Goal: Transaction & Acquisition: Purchase product/service

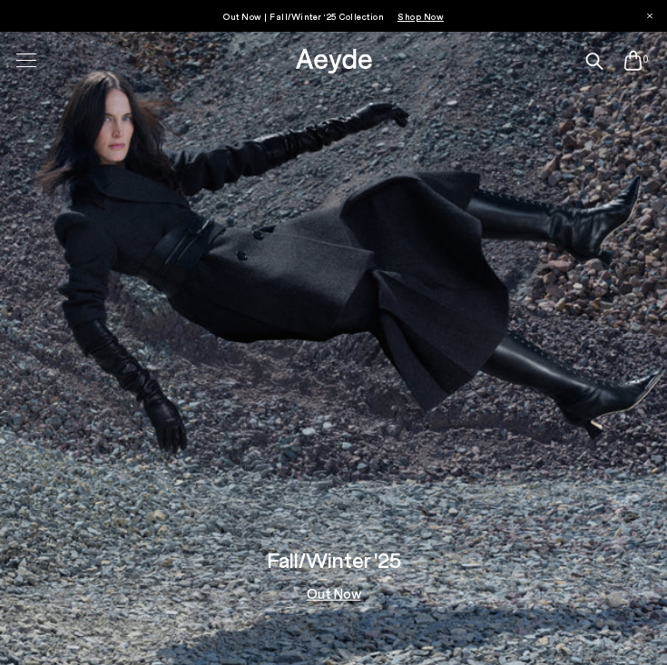
click at [18, 52] on div at bounding box center [26, 60] width 38 height 32
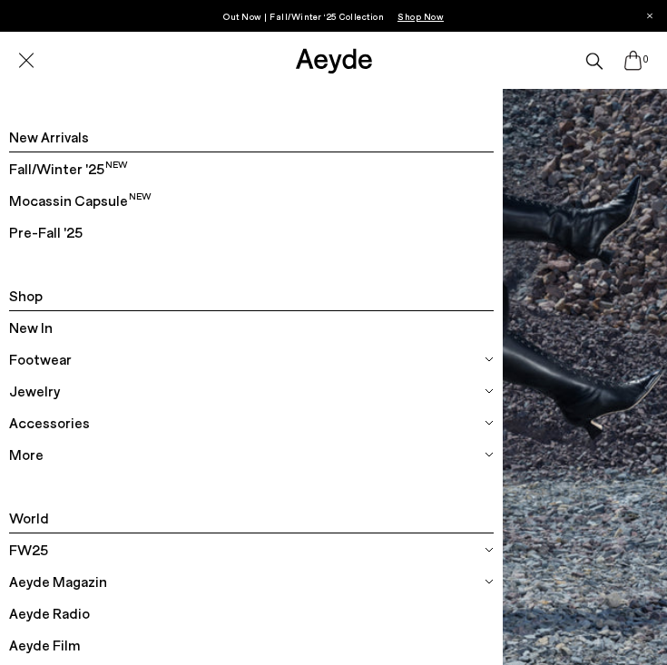
click at [32, 349] on span "Footwear" at bounding box center [40, 359] width 63 height 24
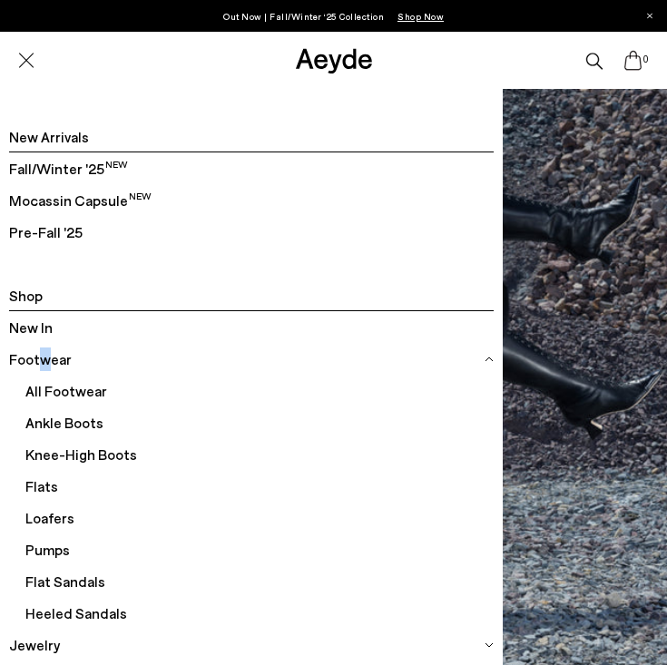
drag, startPoint x: 35, startPoint y: 360, endPoint x: 47, endPoint y: 358, distance: 11.9
click at [47, 358] on span "Footwear" at bounding box center [40, 359] width 63 height 24
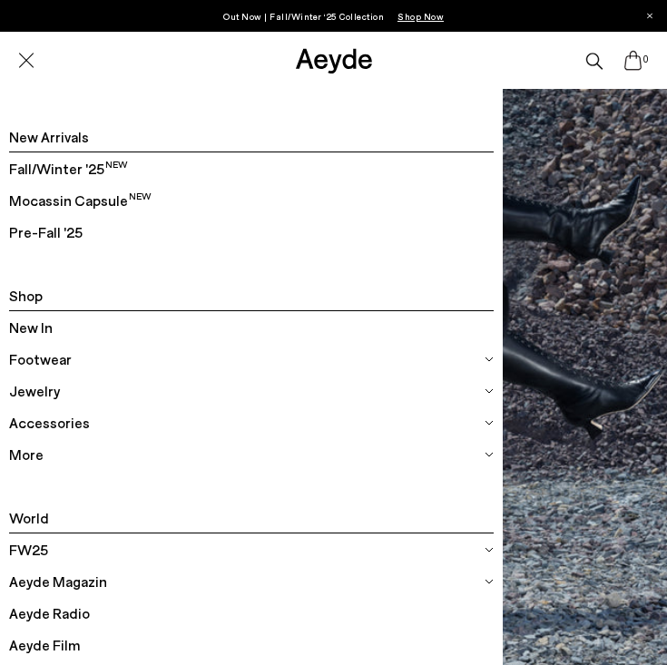
click at [31, 355] on span "Footwear" at bounding box center [40, 359] width 63 height 24
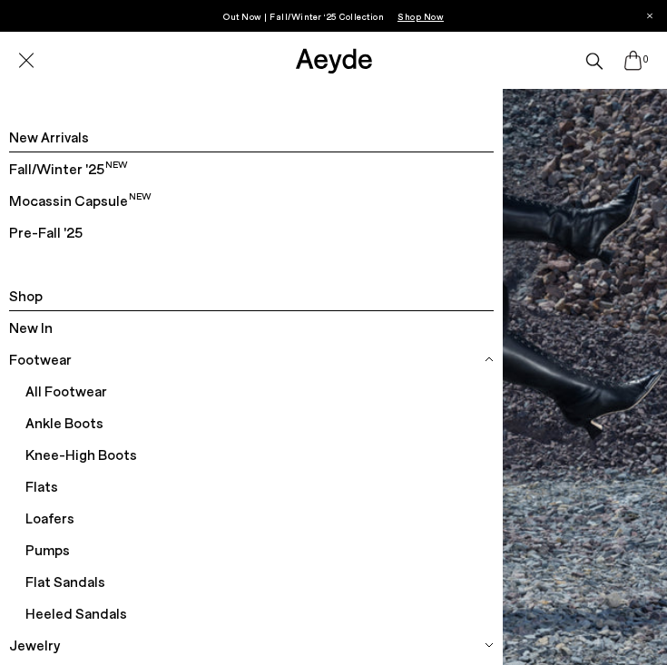
click at [62, 448] on span "Knee-High Boots" at bounding box center [259, 454] width 468 height 32
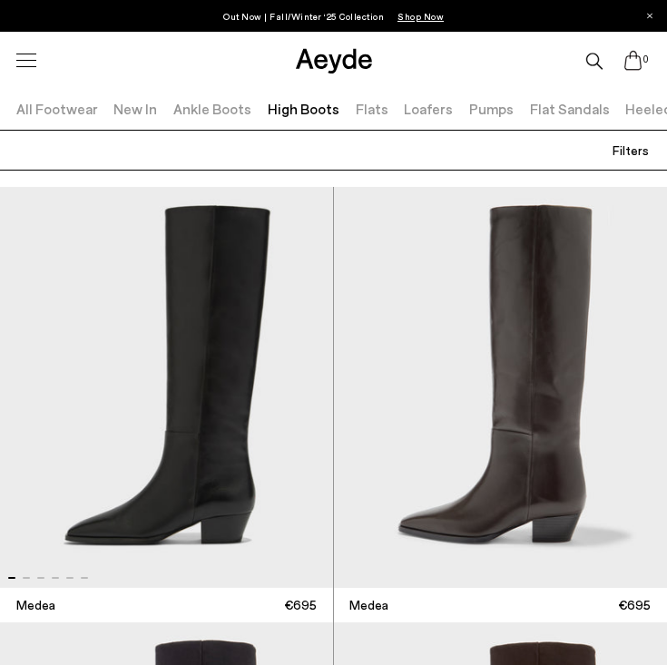
click at [200, 115] on link "Ankle Boots" at bounding box center [212, 108] width 78 height 17
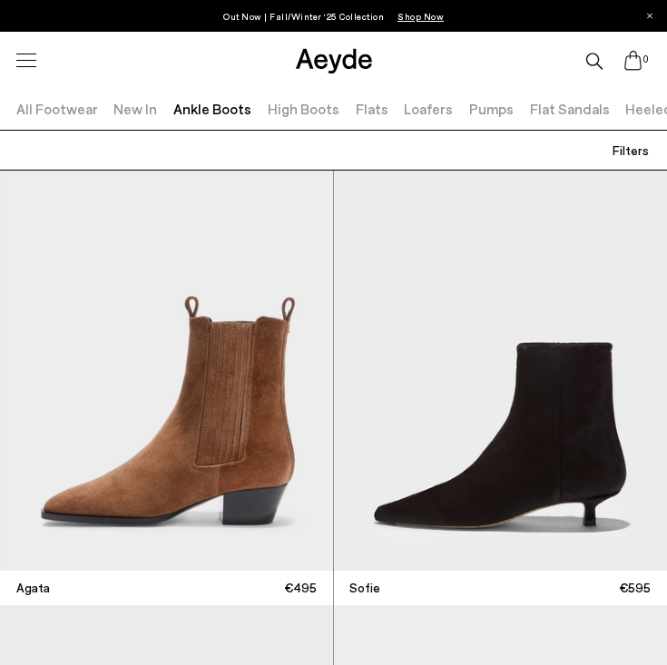
scroll to position [2258, 0]
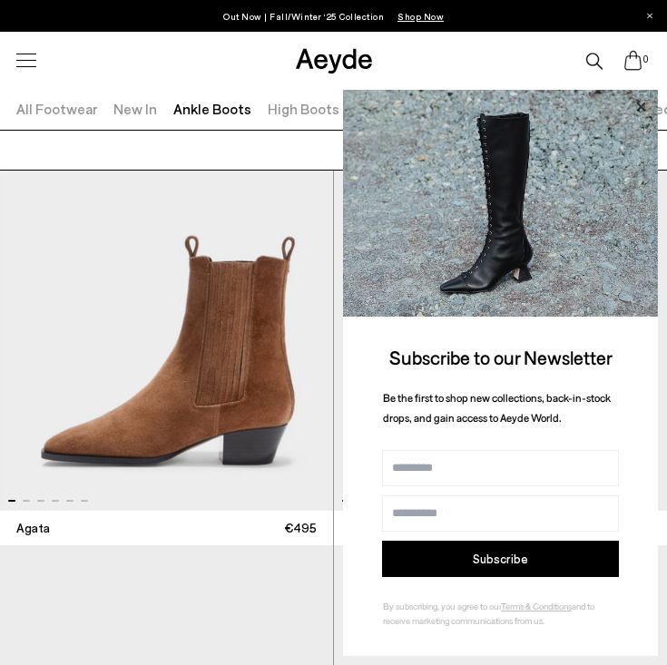
click at [645, 106] on icon at bounding box center [641, 107] width 24 height 24
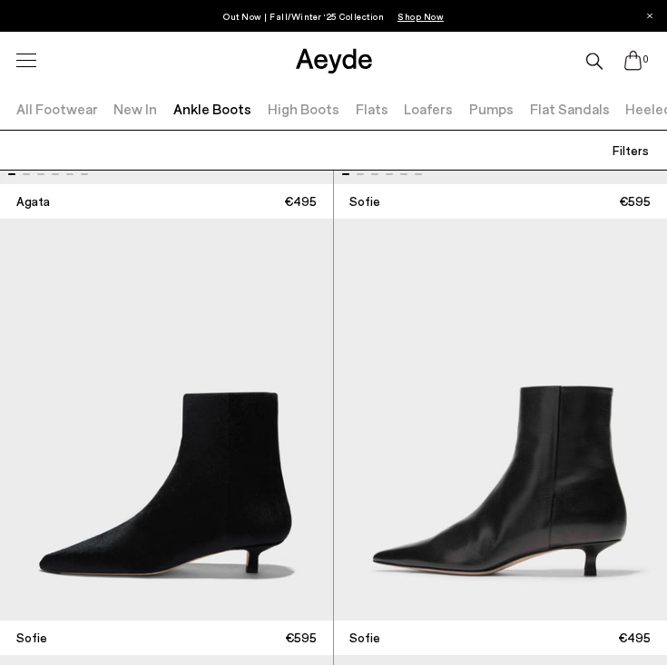
scroll to position [2643, 0]
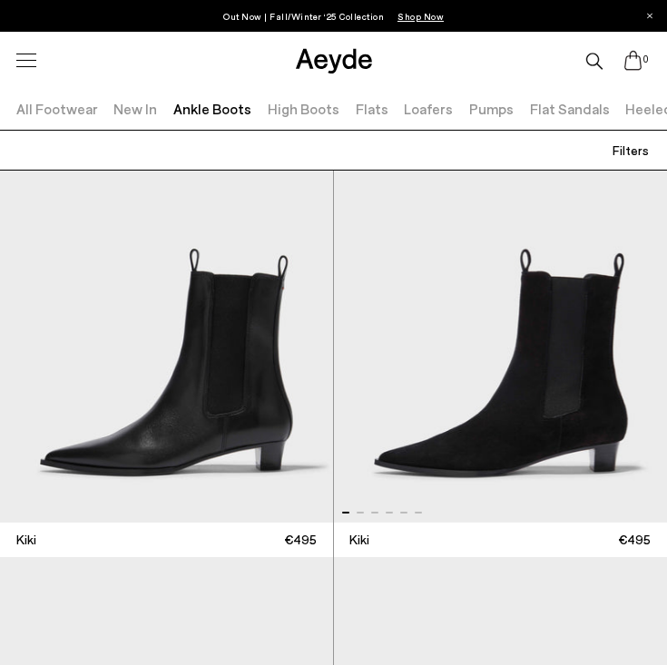
scroll to position [4425, 0]
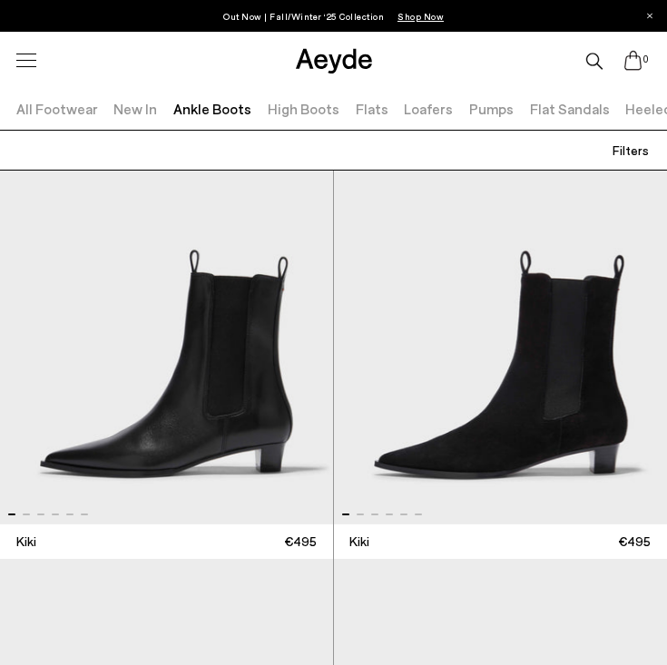
click at [146, 406] on img "1 / 6" at bounding box center [166, 323] width 333 height 402
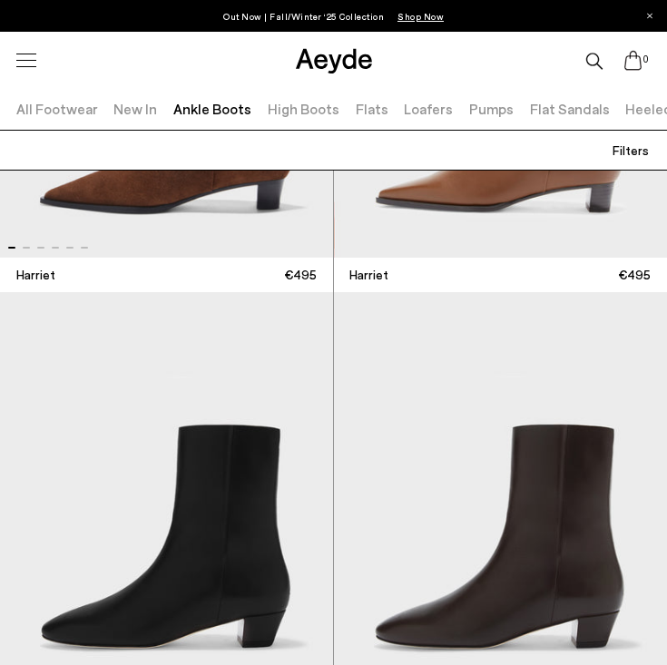
scroll to position [6355, 0]
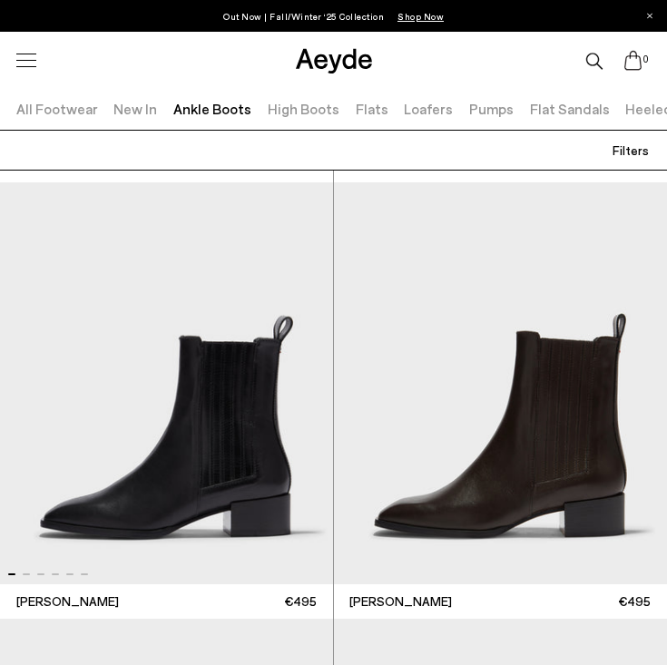
scroll to position [15287, 0]
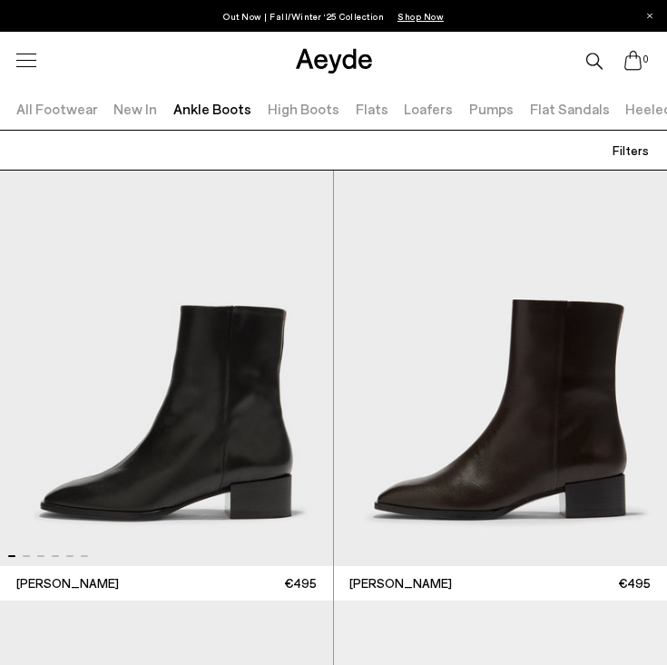
click at [413, 110] on link "Loafers" at bounding box center [428, 108] width 49 height 17
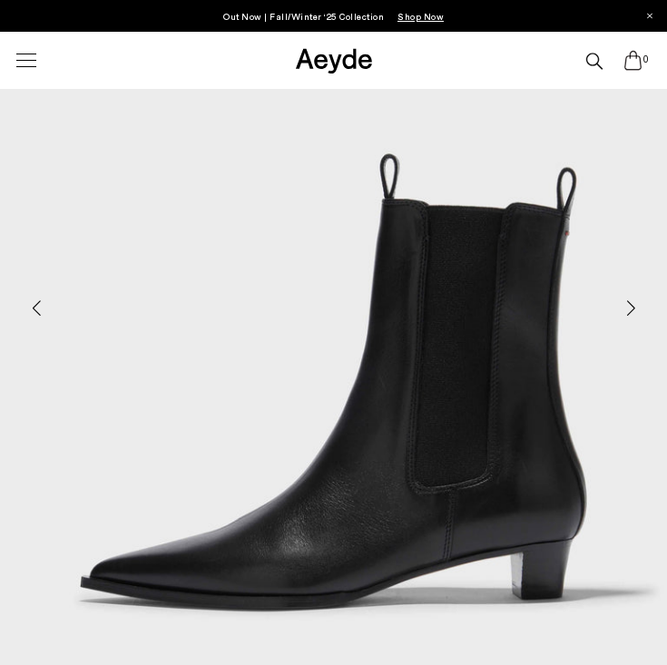
scroll to position [266, 0]
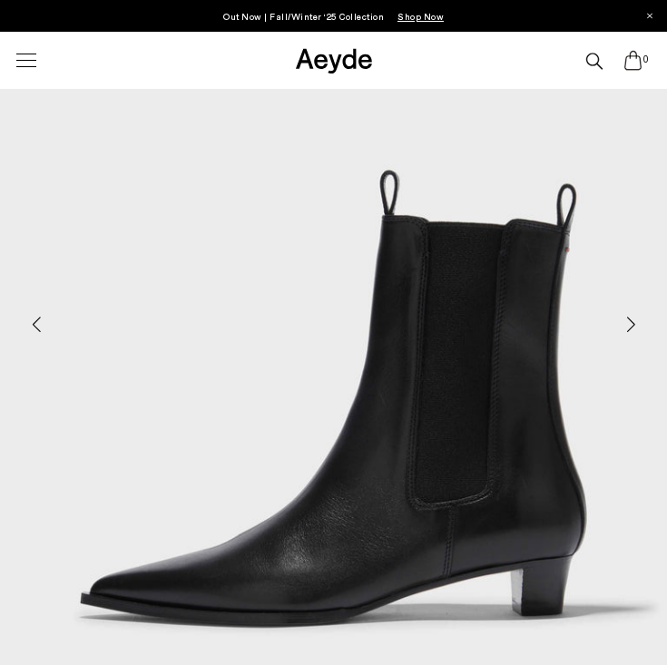
click at [630, 326] on div "Next slide" at bounding box center [630, 325] width 54 height 54
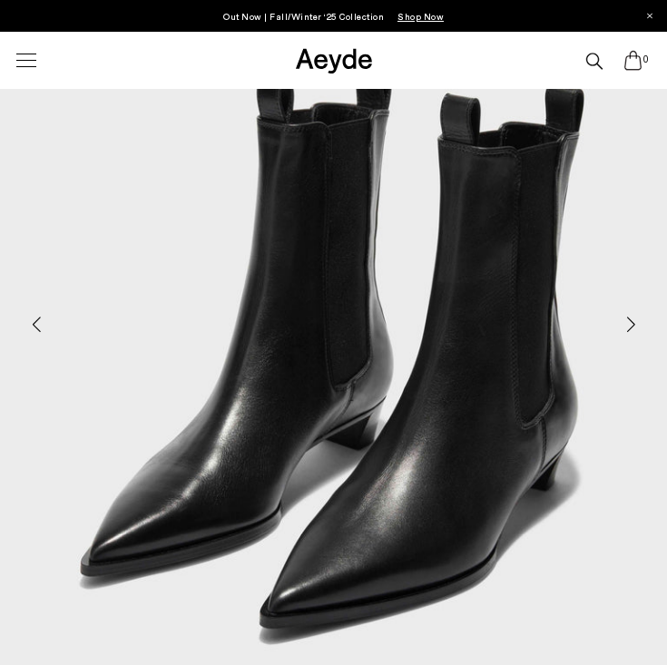
click at [630, 326] on div "Next slide" at bounding box center [630, 325] width 54 height 54
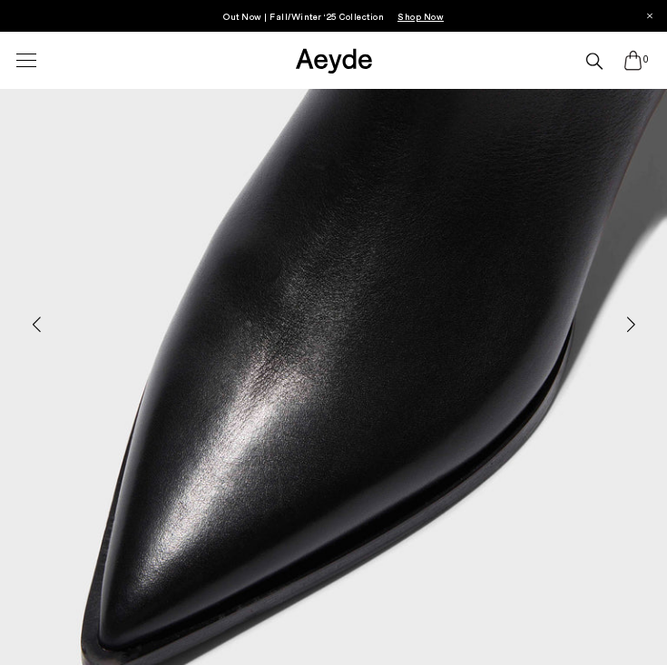
click at [630, 326] on div "Next slide" at bounding box center [630, 325] width 54 height 54
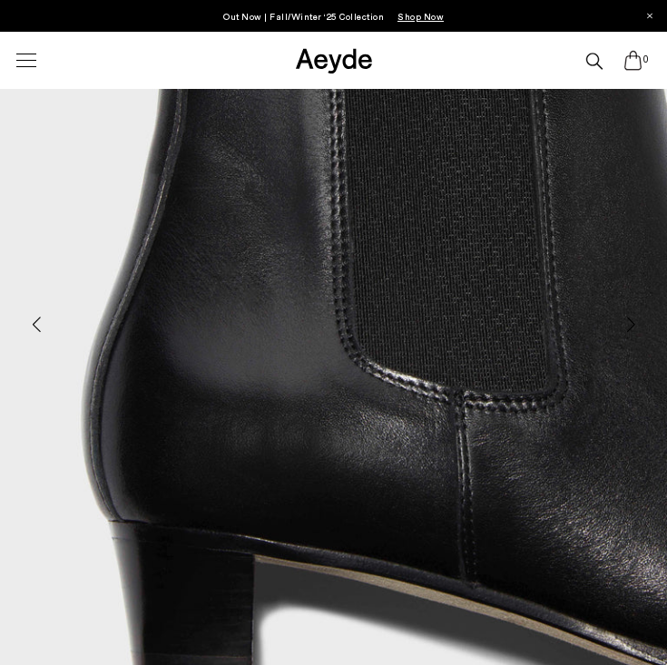
click at [630, 326] on div "Next slide" at bounding box center [630, 325] width 54 height 54
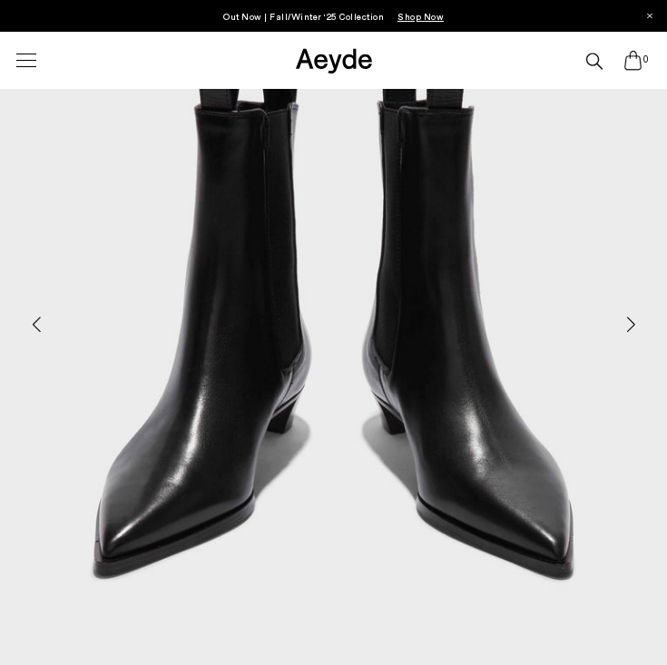
click at [630, 326] on div "Next slide" at bounding box center [630, 325] width 54 height 54
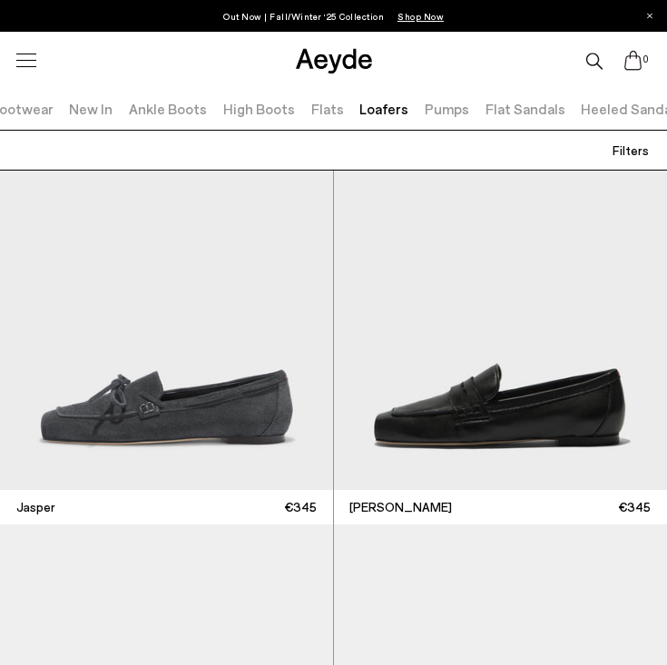
scroll to position [571, 0]
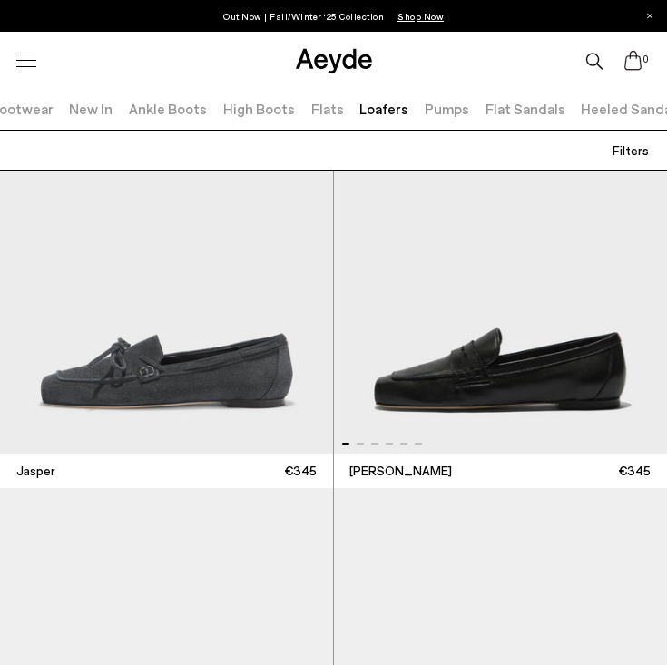
click at [361, 444] on span at bounding box center [360, 444] width 7 height 2
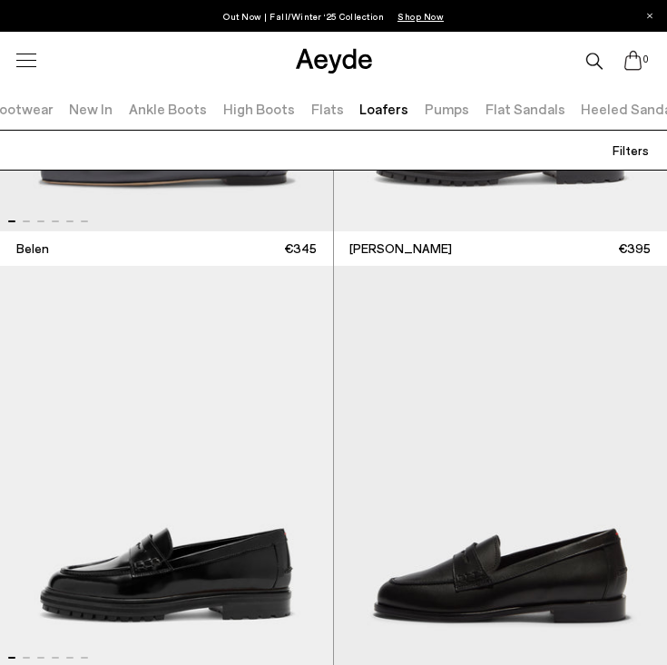
scroll to position [2876, 0]
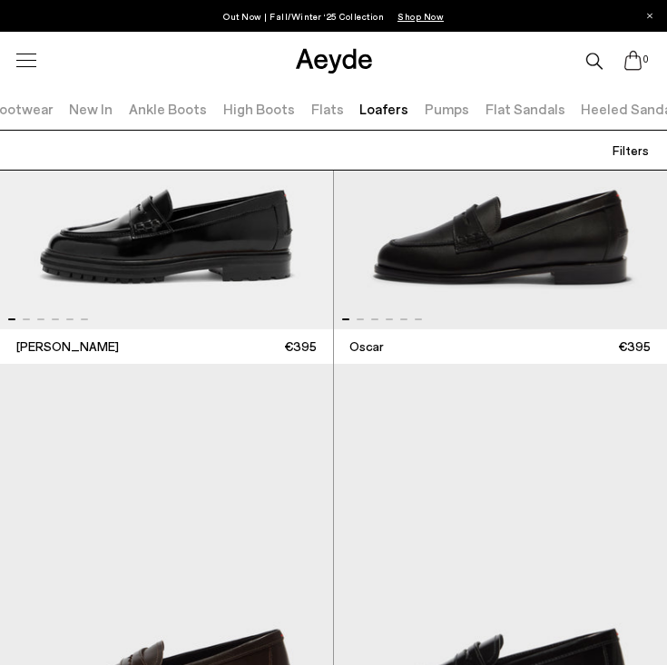
click at [462, 269] on img "1 / 6" at bounding box center [501, 128] width 334 height 402
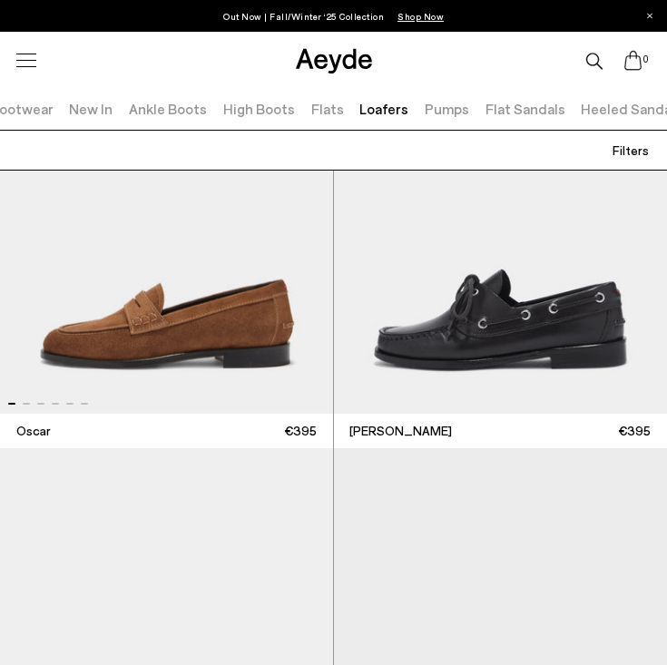
scroll to position [4129, 0]
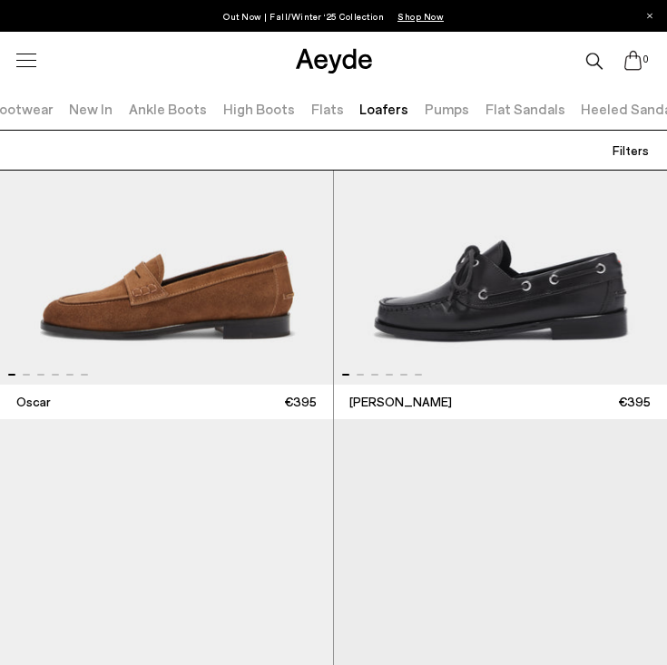
click at [241, 111] on link "High Boots" at bounding box center [259, 108] width 72 height 17
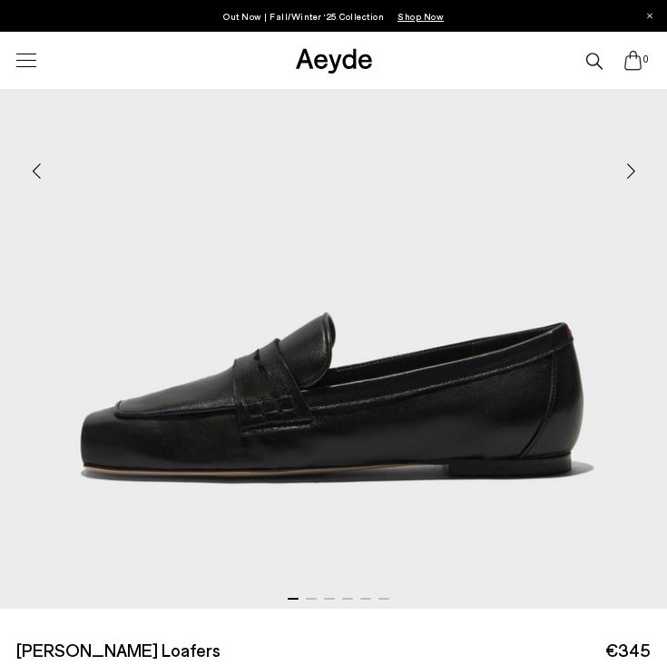
scroll to position [477, 0]
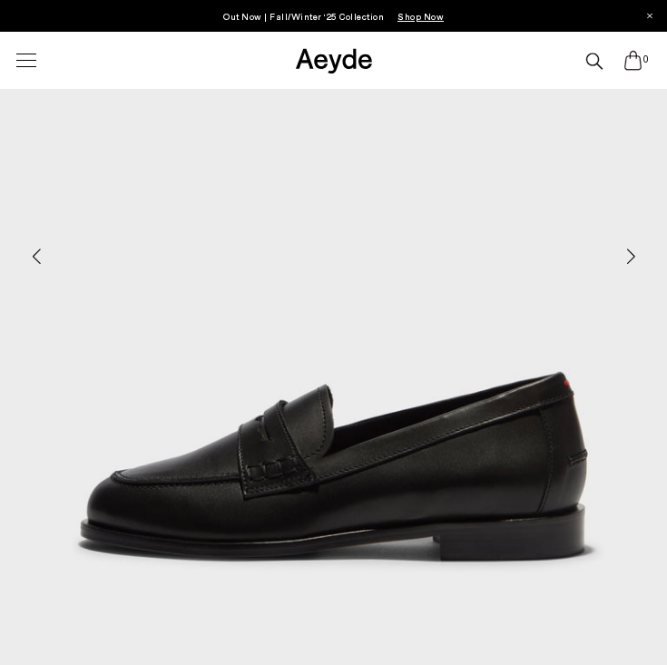
scroll to position [406, 0]
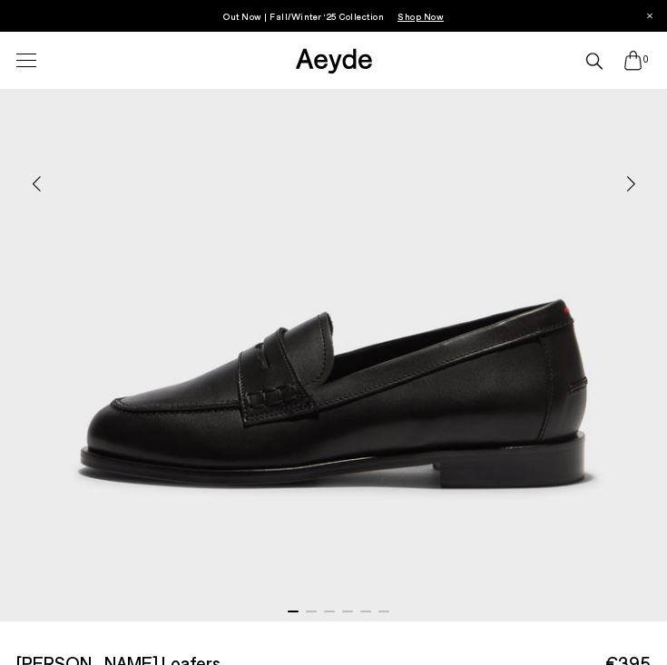
click at [630, 192] on div "Next slide" at bounding box center [630, 184] width 54 height 54
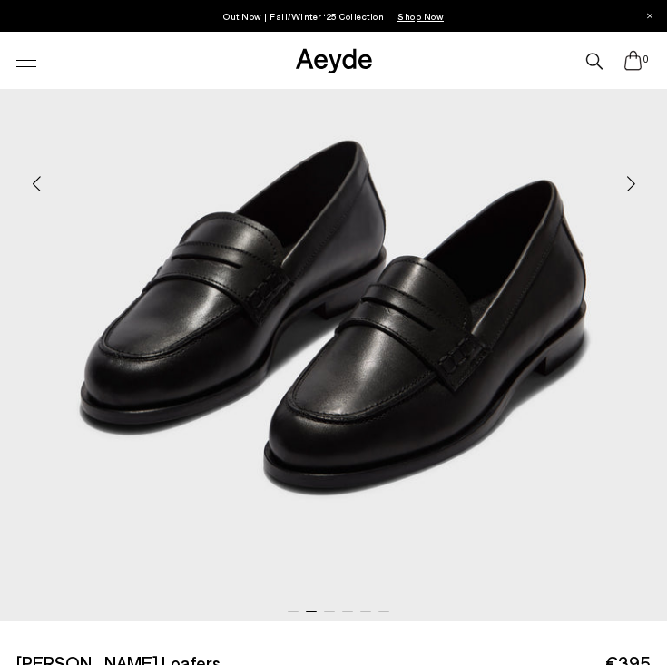
click at [630, 192] on div "Next slide" at bounding box center [630, 184] width 54 height 54
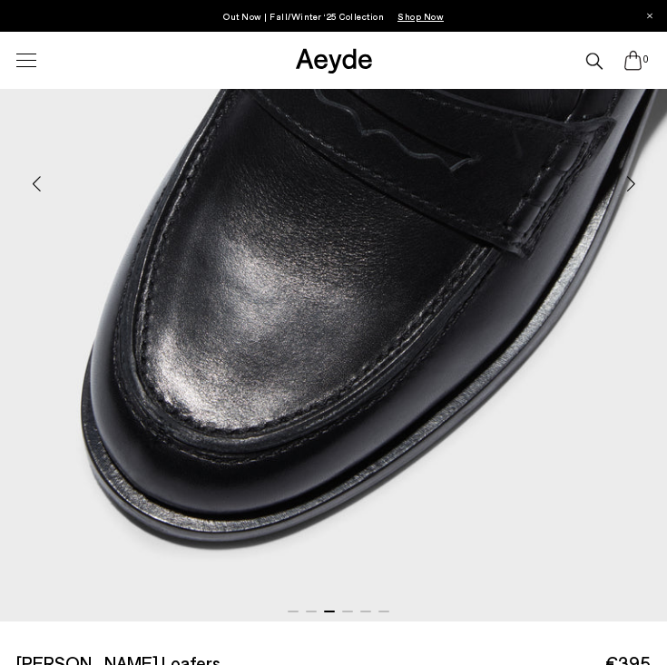
click at [630, 192] on div "Next slide" at bounding box center [630, 184] width 54 height 54
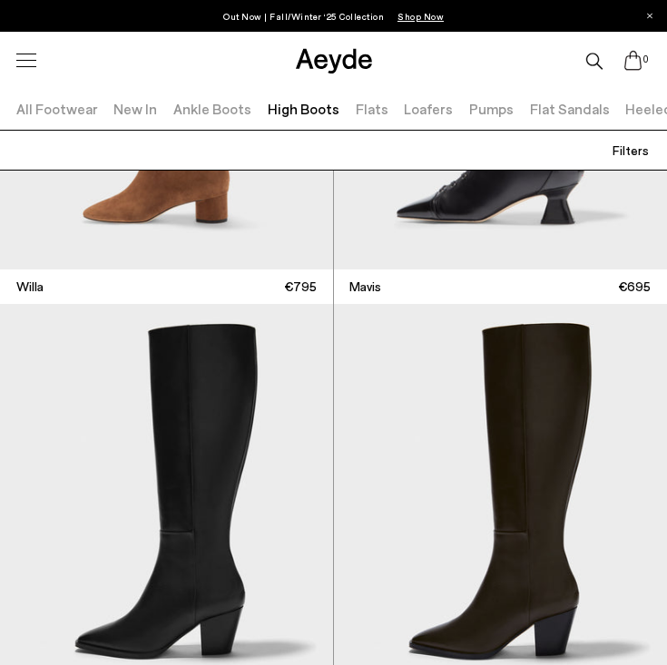
scroll to position [1866, 0]
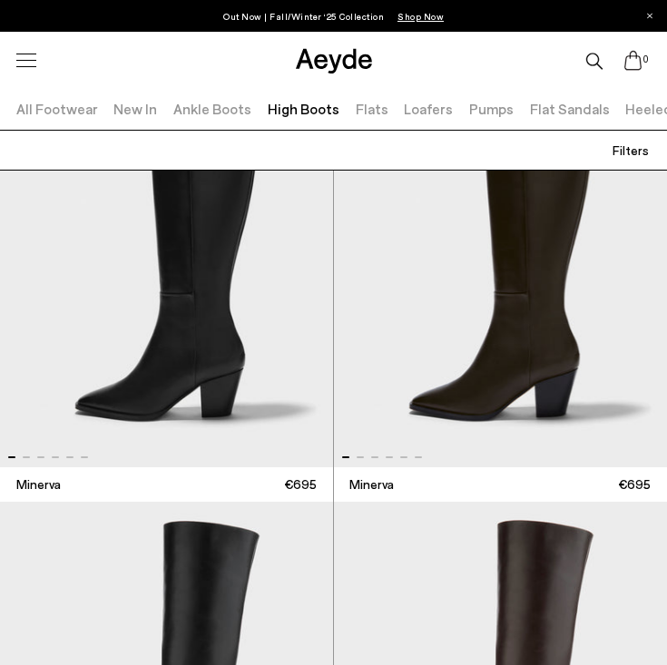
click at [222, 108] on link "Ankle Boots" at bounding box center [212, 108] width 78 height 17
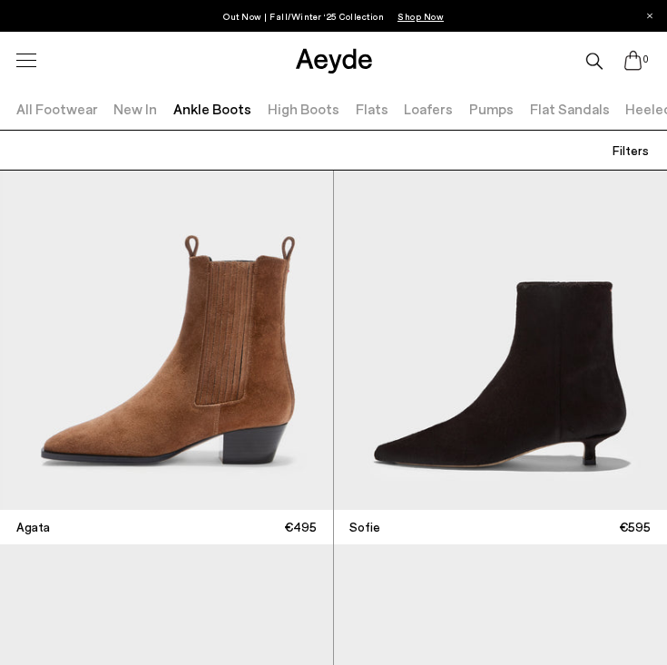
scroll to position [2413, 0]
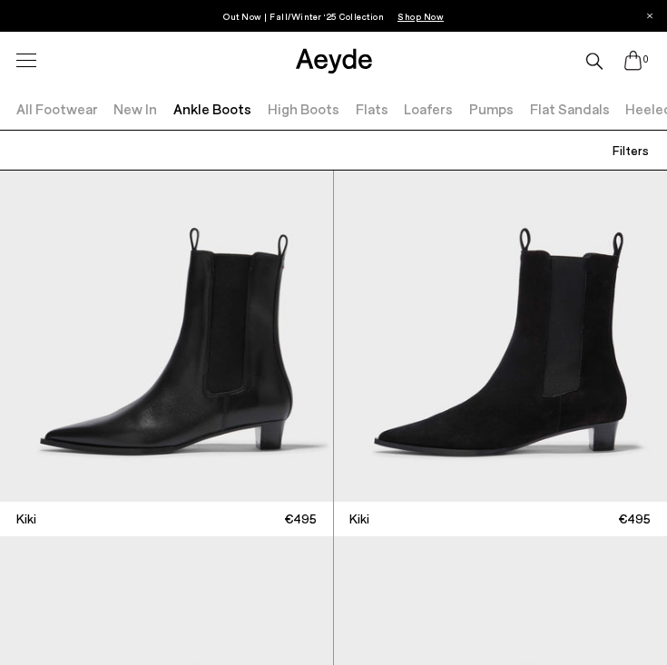
scroll to position [4444, 0]
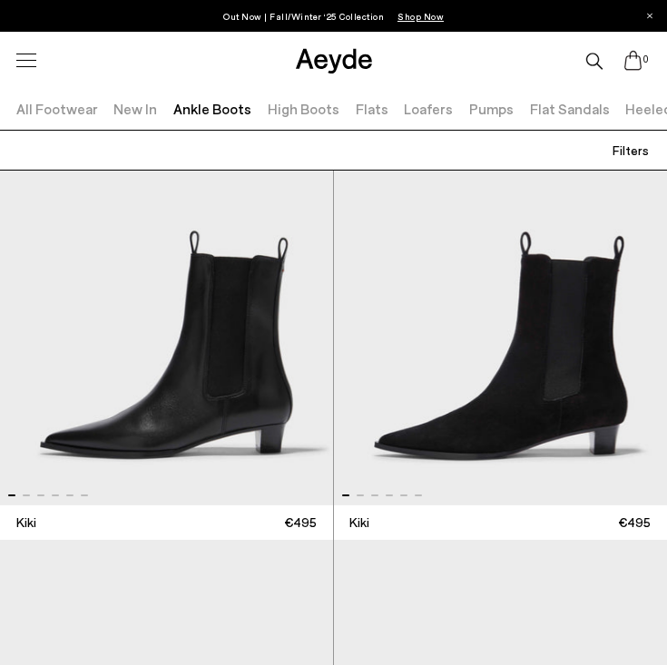
click at [527, 386] on img "1 / 6" at bounding box center [501, 304] width 334 height 402
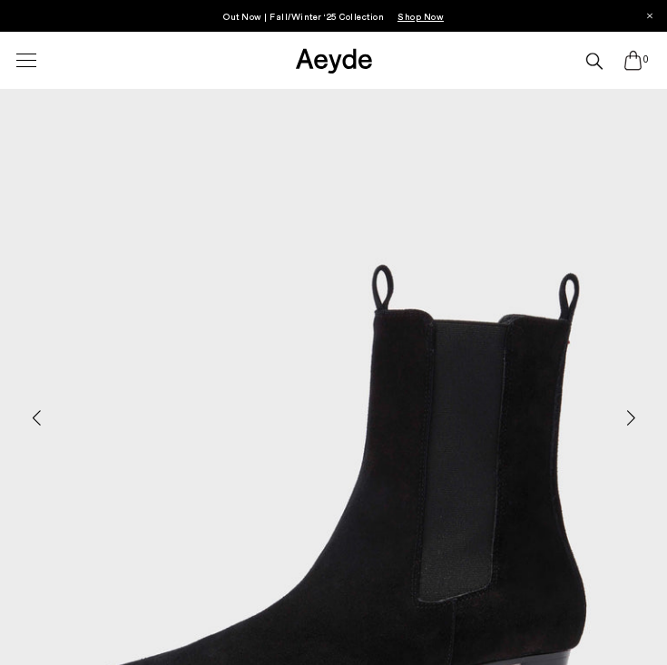
scroll to position [235, 0]
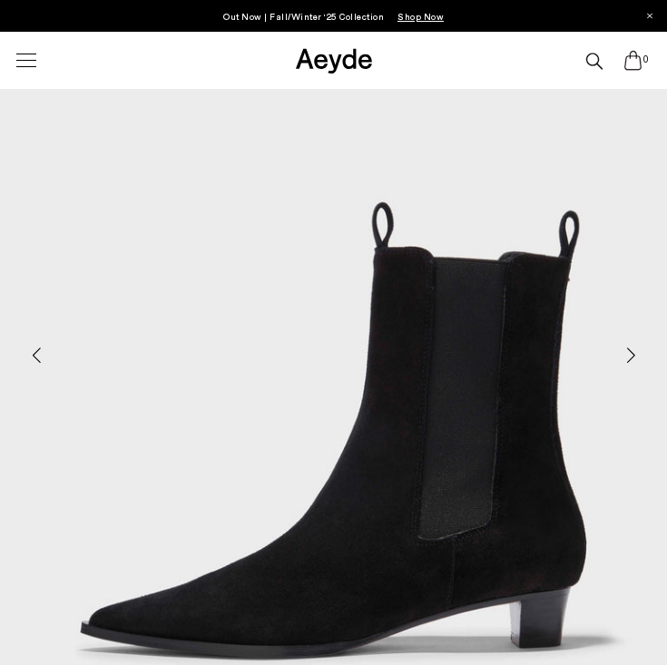
click at [627, 354] on div "Next slide" at bounding box center [630, 355] width 54 height 54
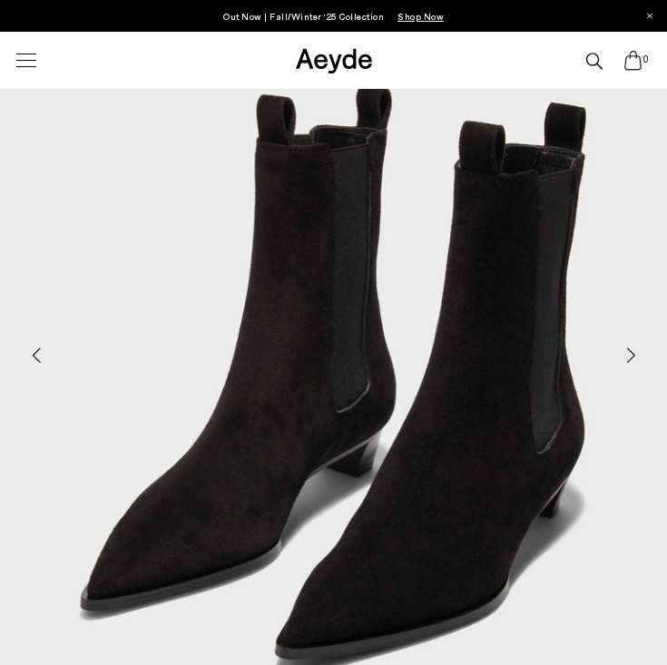
click at [627, 354] on div "Next slide" at bounding box center [630, 355] width 54 height 54
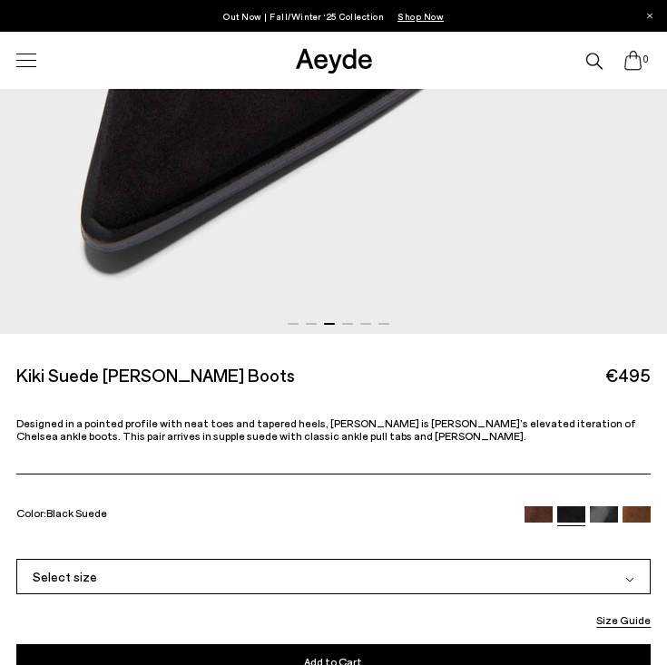
scroll to position [737, 0]
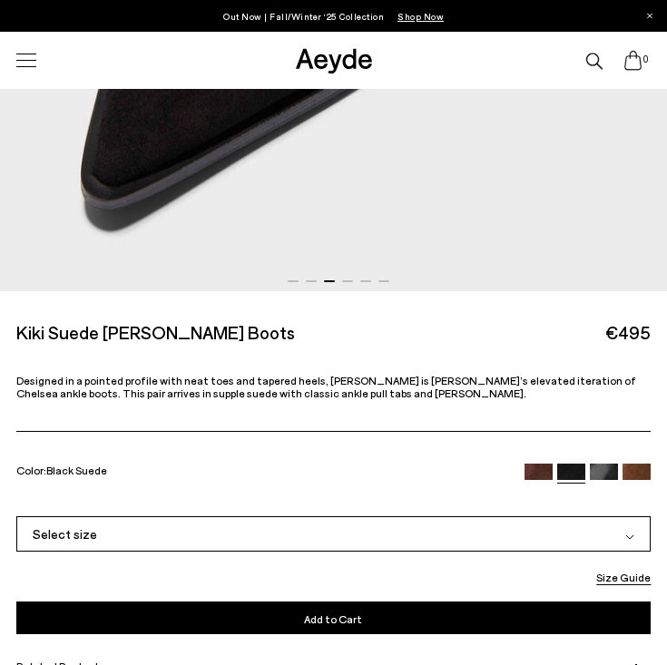
click at [568, 472] on img at bounding box center [571, 478] width 28 height 28
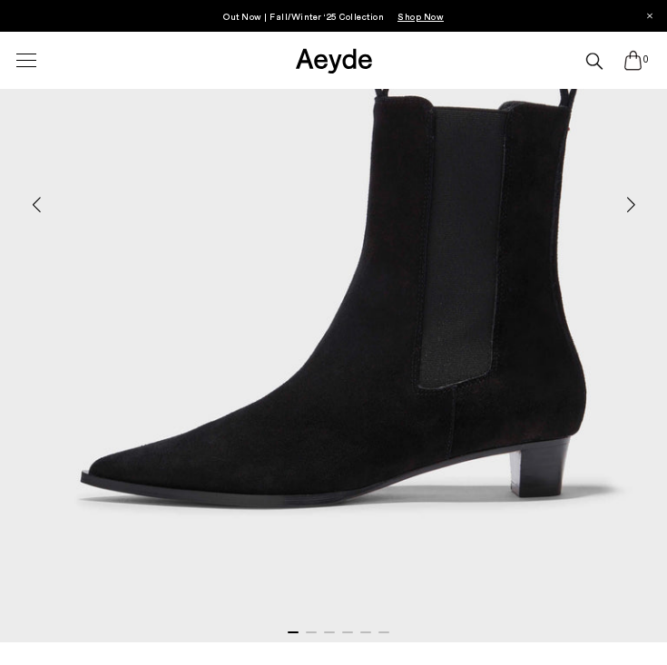
scroll to position [366, 0]
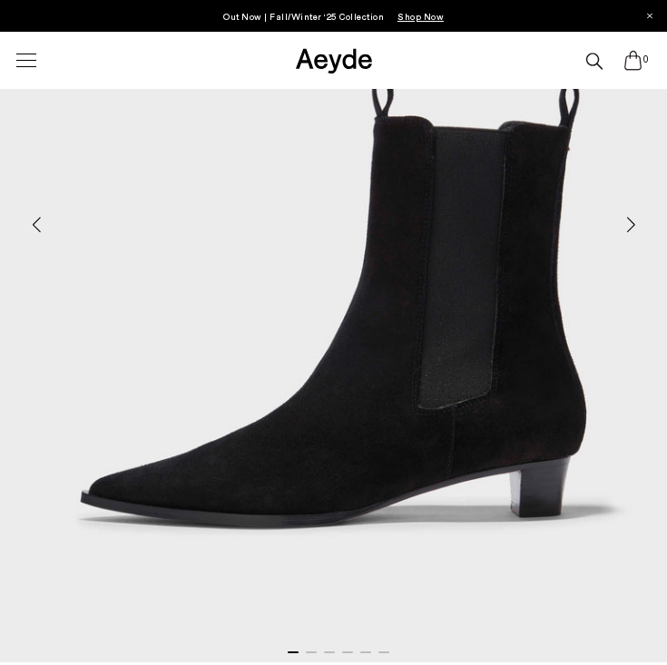
click at [624, 230] on div "Next slide" at bounding box center [630, 225] width 54 height 54
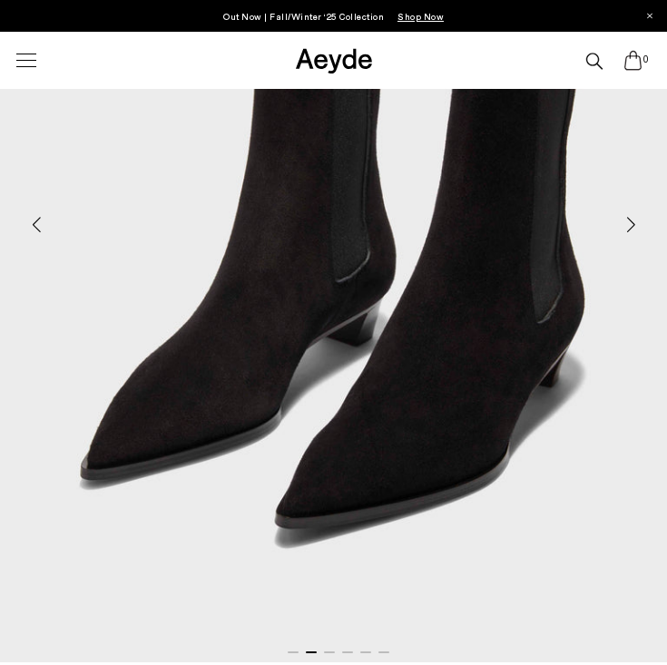
click at [624, 230] on div "Next slide" at bounding box center [630, 225] width 54 height 54
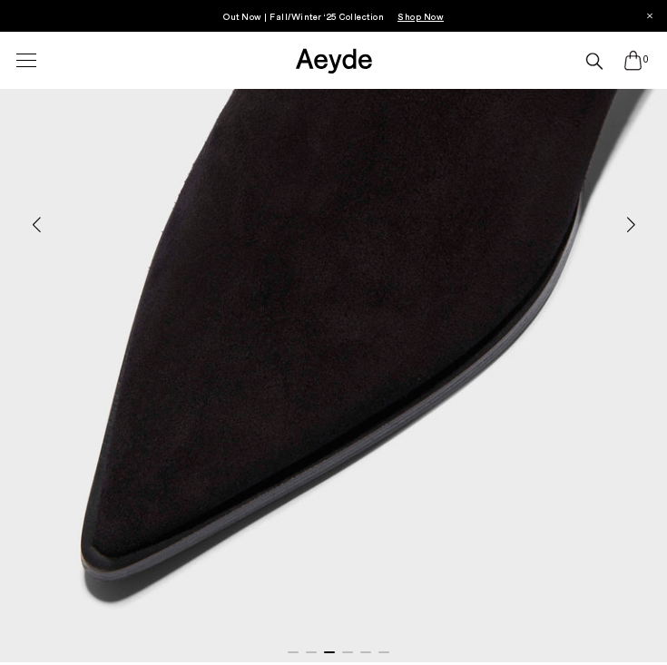
click at [624, 230] on div "Next slide" at bounding box center [630, 225] width 54 height 54
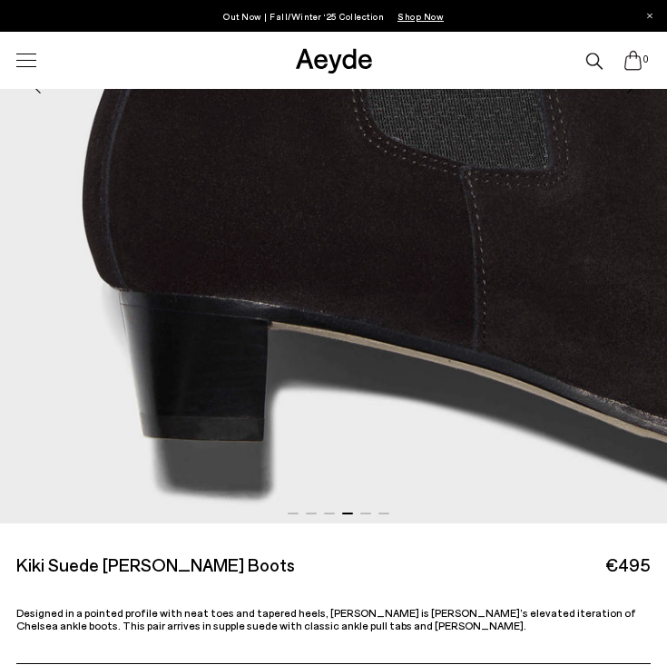
scroll to position [200, 0]
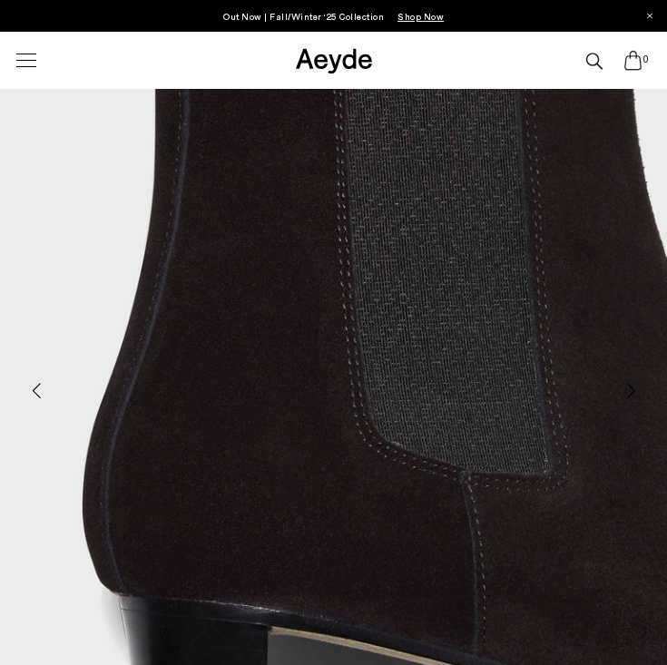
click at [630, 388] on div "Next slide" at bounding box center [630, 391] width 54 height 54
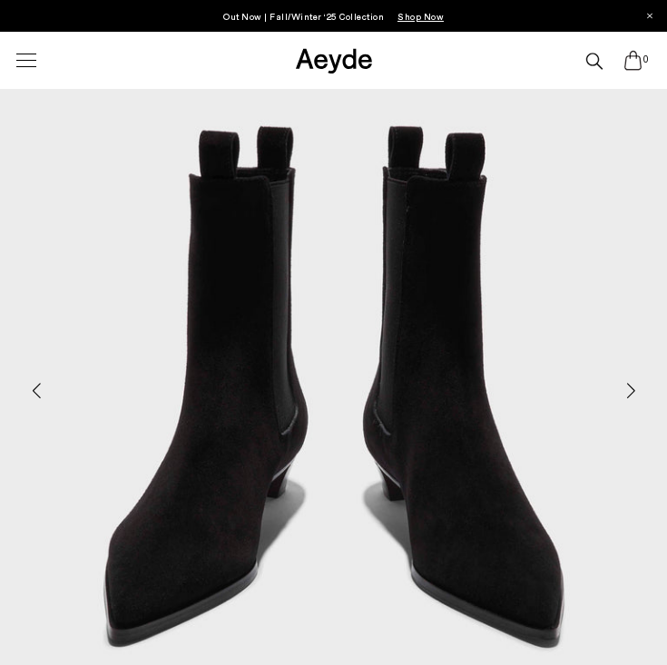
click at [630, 388] on div "Next slide" at bounding box center [630, 391] width 54 height 54
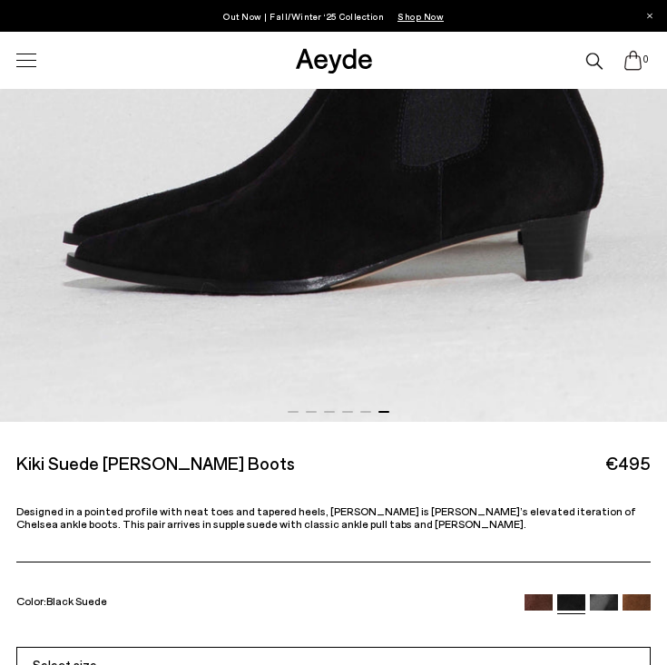
scroll to position [745, 0]
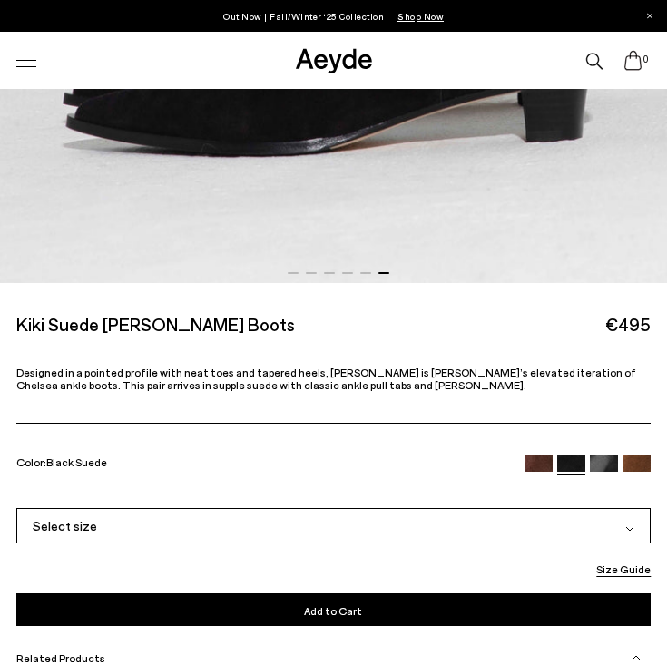
click at [608, 465] on img at bounding box center [604, 469] width 28 height 28
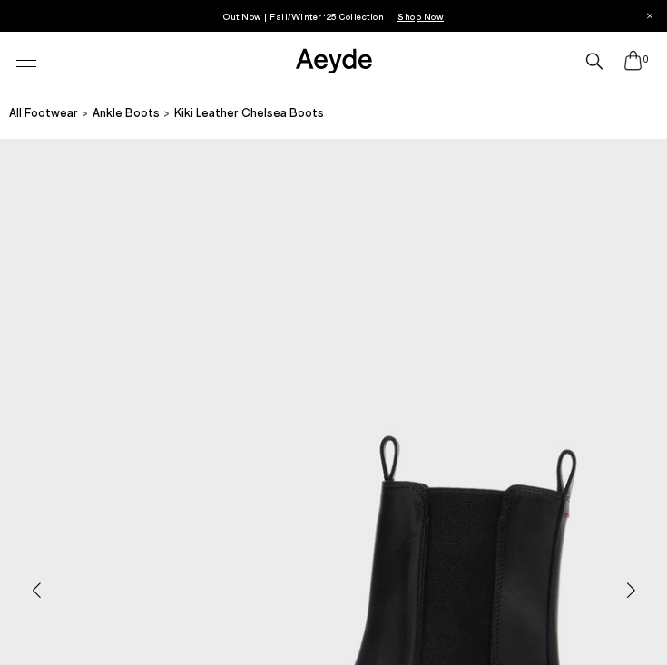
scroll to position [140, 0]
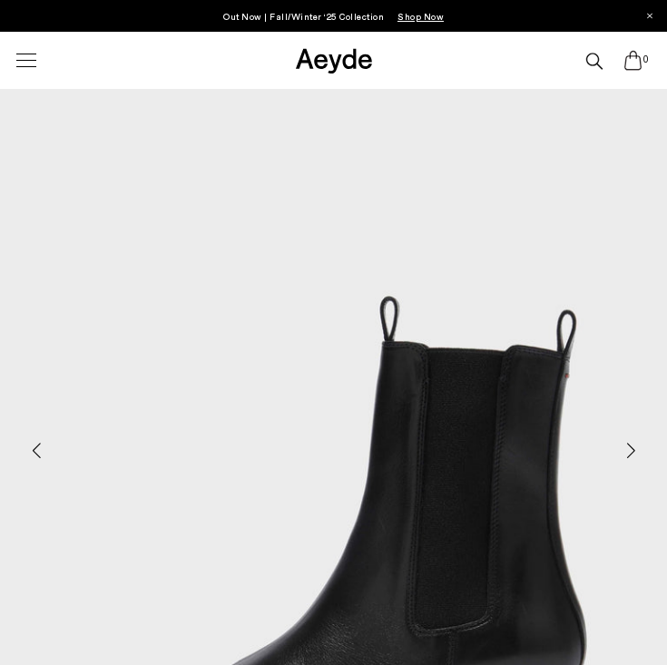
click at [626, 449] on div "Next slide" at bounding box center [630, 451] width 54 height 54
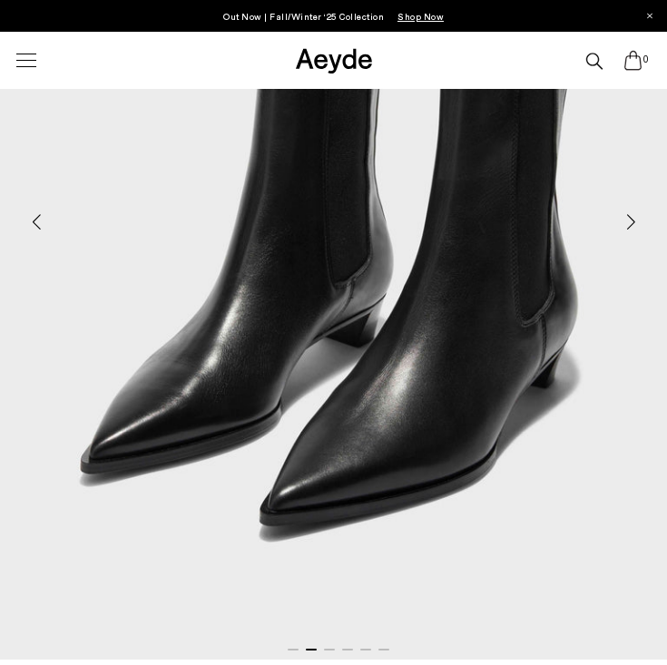
scroll to position [297, 0]
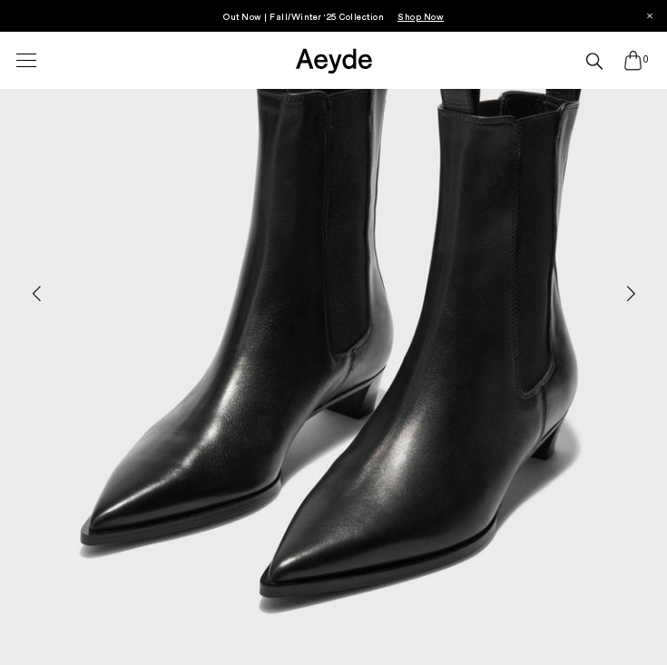
click at [629, 294] on div "Next slide" at bounding box center [630, 294] width 54 height 54
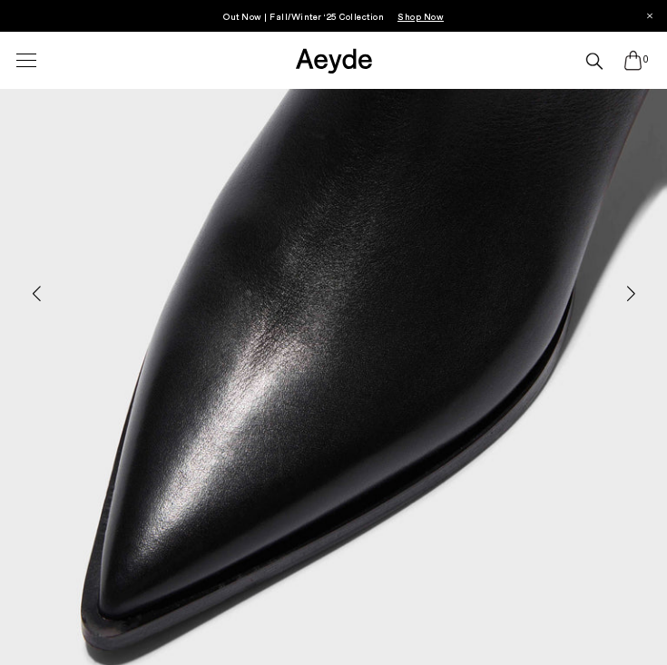
click at [629, 294] on div "Next slide" at bounding box center [630, 294] width 54 height 54
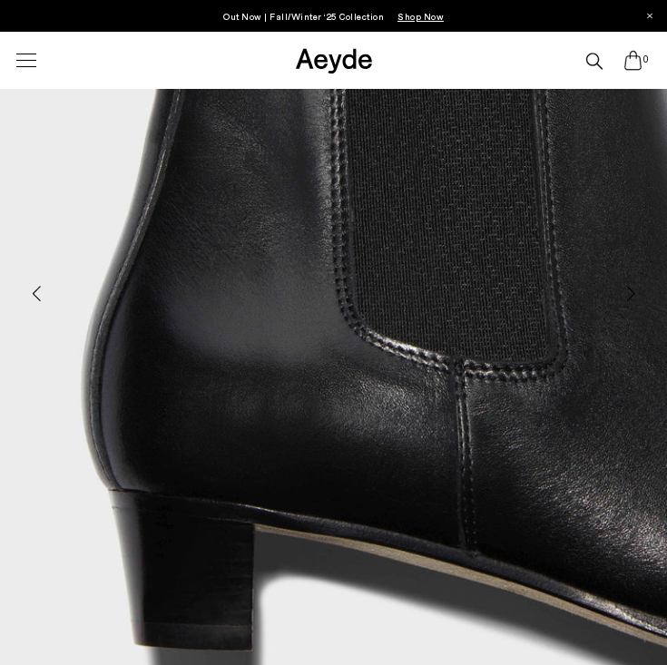
click at [629, 294] on div "Next slide" at bounding box center [630, 294] width 54 height 54
